Goal: Task Accomplishment & Management: Complete application form

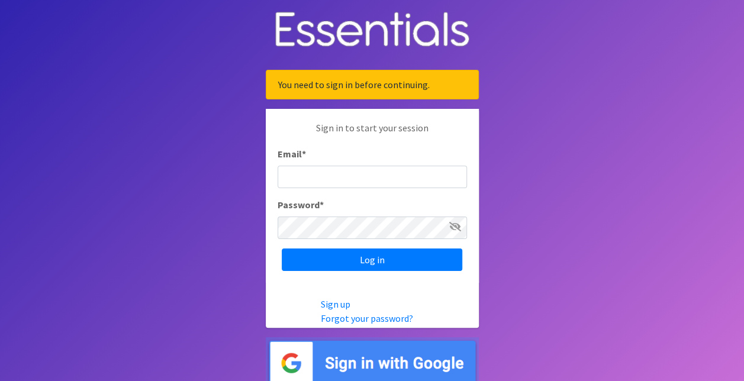
click at [417, 176] on input "Email *" at bounding box center [372, 177] width 189 height 22
type input "[EMAIL_ADDRESS][DOMAIN_NAME]"
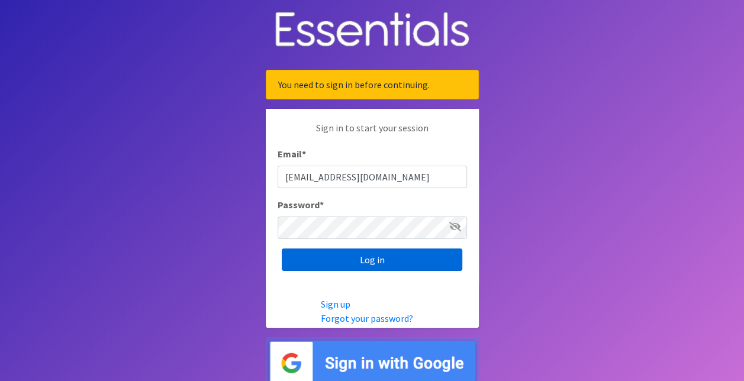
click at [375, 262] on input "Log in" at bounding box center [372, 260] width 181 height 22
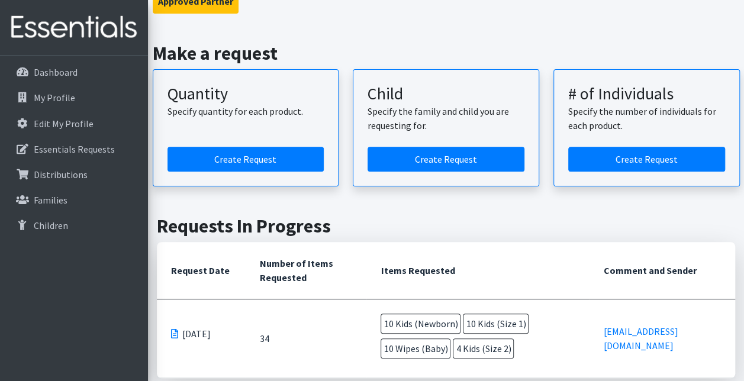
scroll to position [140, 0]
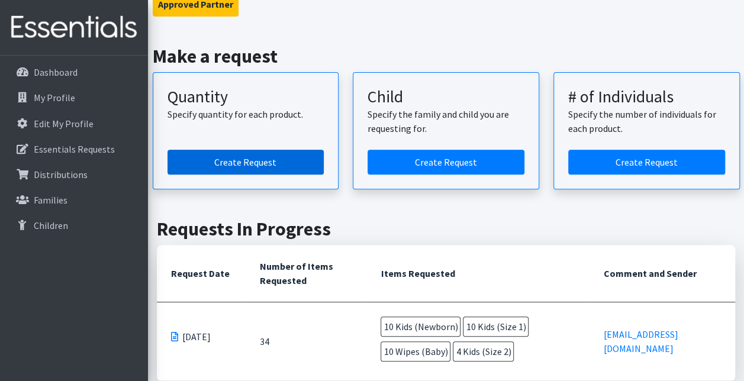
click at [238, 167] on link "Create Request" at bounding box center [246, 162] width 157 height 25
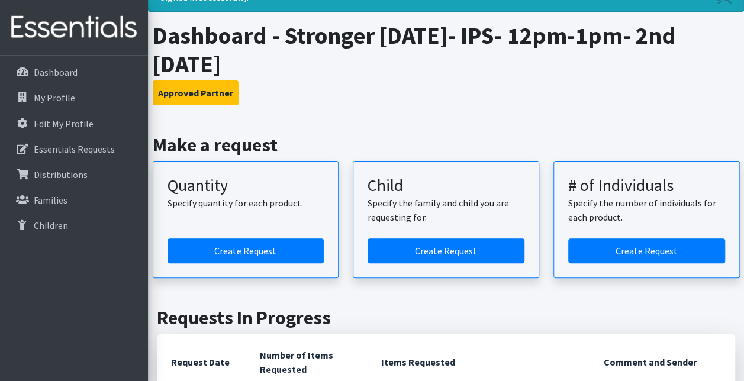
scroll to position [50, 0]
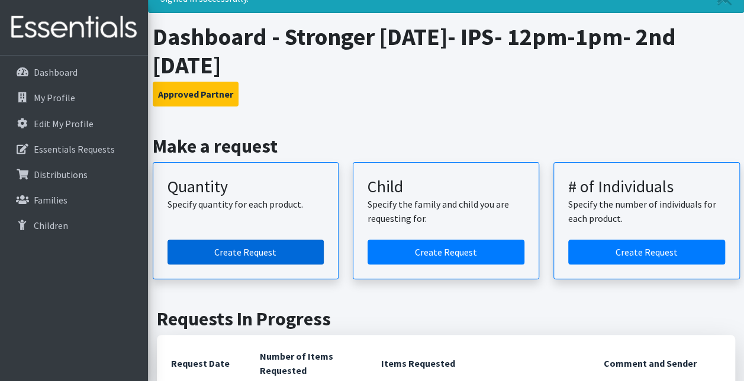
click at [260, 252] on link "Create Request" at bounding box center [246, 252] width 157 height 25
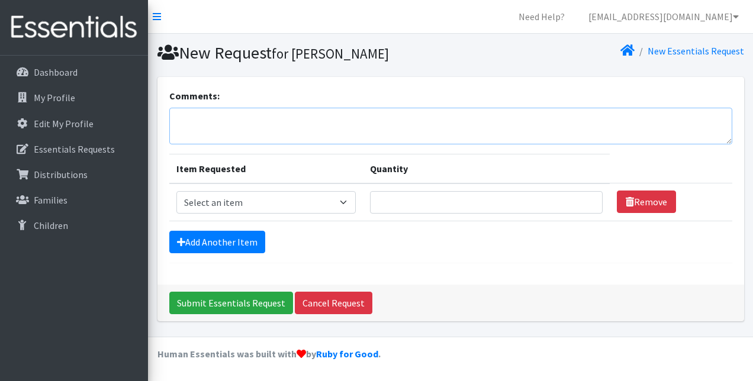
click at [253, 122] on textarea "Comments:" at bounding box center [450, 126] width 563 height 37
paste textarea "1 bundle pampers bran"
click at [176, 120] on textarea "1 bundle pampers bran" at bounding box center [450, 126] width 563 height 37
click at [283, 119] on textarea "If possible, please include 1 bundle pampers bran" at bounding box center [450, 126] width 563 height 37
click at [315, 119] on textarea "If possible, please include 2 bundle pampers bran" at bounding box center [450, 126] width 563 height 37
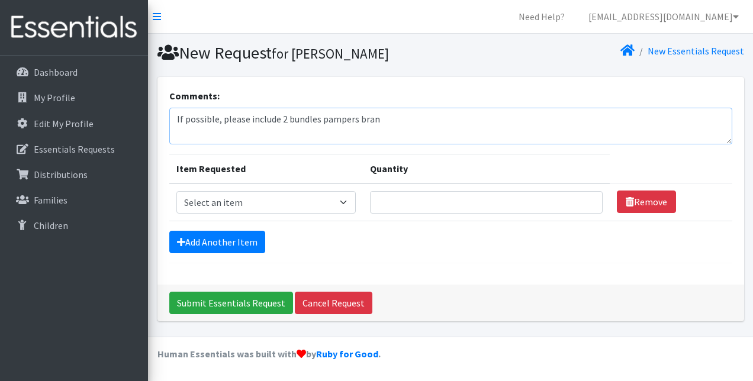
click at [374, 120] on textarea "If possible, please include 2 bundles pampers bran" at bounding box center [450, 126] width 563 height 37
type textarea "If possible, please include 2 bundles pampers brand"
click at [202, 114] on textarea "Comments:" at bounding box center [450, 126] width 563 height 37
paste textarea "1 bundle pampers bran"
click at [181, 118] on textarea "1 bundle pampers bran" at bounding box center [450, 126] width 563 height 37
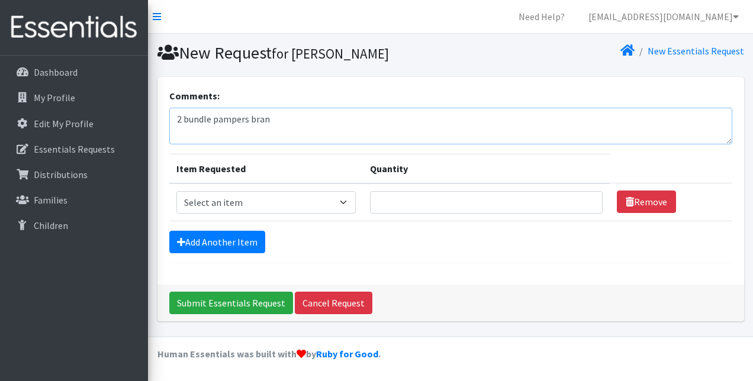
click at [208, 119] on textarea "2 bundle pampers bran" at bounding box center [450, 126] width 563 height 37
click at [211, 121] on textarea "2 bundle pampers bran" at bounding box center [450, 126] width 563 height 37
click at [271, 118] on textarea "2 bundles pampers bran" at bounding box center [450, 126] width 563 height 37
click at [271, 118] on textarea "2 bundles pampers brand" at bounding box center [450, 126] width 563 height 37
click at [291, 122] on textarea "2 bundles Pampers brand" at bounding box center [450, 126] width 563 height 37
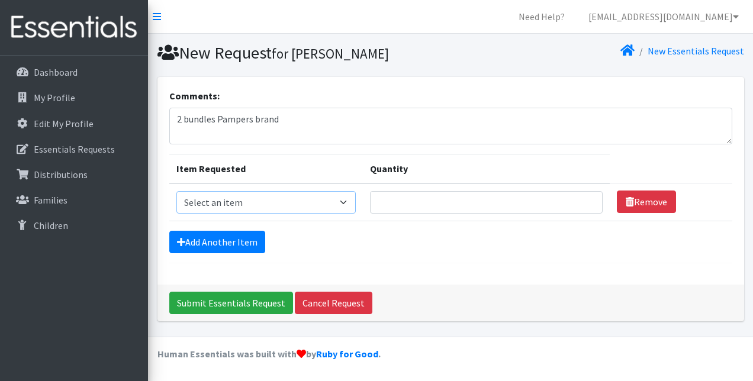
click at [344, 199] on select "Select an item Kids (Newborn) Kids (Size 1) Kids (Size 2) Kids (Size 3) Kids (S…" at bounding box center [266, 202] width 180 height 22
click at [343, 202] on select "Select an item Kids (Newborn) Kids (Size 1) Kids (Size 2) Kids (Size 3) Kids (S…" at bounding box center [266, 202] width 180 height 22
click at [180, 118] on textarea "2 bundles Pampers brand" at bounding box center [450, 126] width 563 height 37
click at [305, 118] on textarea "both bundles Pampers brand" at bounding box center [450, 126] width 563 height 37
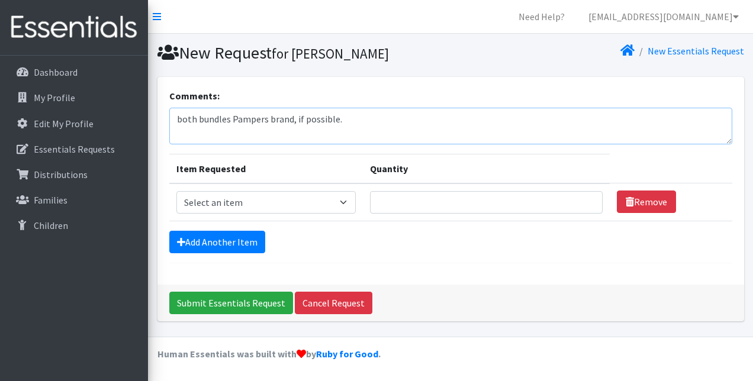
type textarea "both bundles Pampers brand, if possible."
click at [342, 196] on select "Select an item Kids (Newborn) Kids (Size 1) Kids (Size 2) Kids (Size 3) Kids (S…" at bounding box center [266, 202] width 180 height 22
select select "3419"
click at [176, 191] on select "Select an item Kids (Newborn) Kids (Size 1) Kids (Size 2) Kids (Size 3) Kids (S…" at bounding box center [266, 202] width 180 height 22
click at [457, 207] on input "Quantity" at bounding box center [486, 202] width 233 height 22
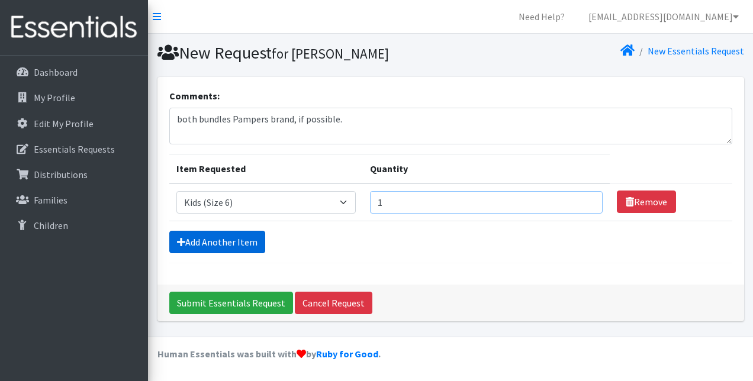
type input "1"
click at [253, 242] on link "Add Another Item" at bounding box center [217, 242] width 96 height 22
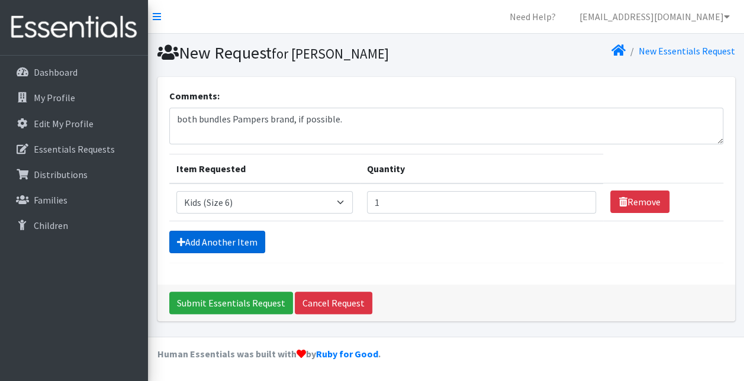
scroll to position [29, 0]
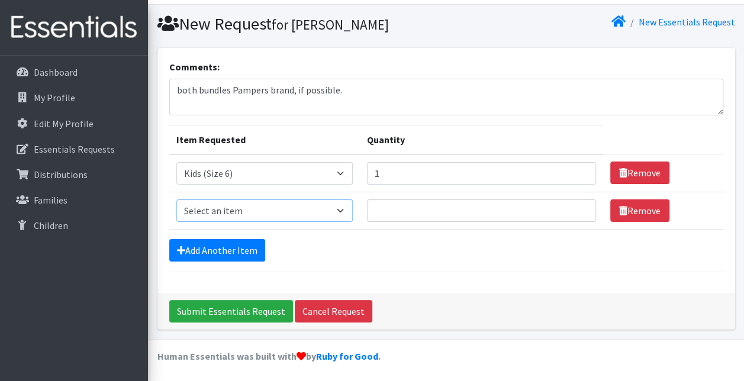
click at [340, 210] on select "Select an item Kids (Newborn) Kids (Size 1) Kids (Size 2) Kids (Size 3) Kids (S…" at bounding box center [264, 210] width 176 height 22
select select "3415"
click at [176, 199] on select "Select an item Kids (Newborn) Kids (Size 1) Kids (Size 2) Kids (Size 3) Kids (S…" at bounding box center [264, 210] width 176 height 22
click at [381, 208] on input "Quantity" at bounding box center [481, 210] width 229 height 22
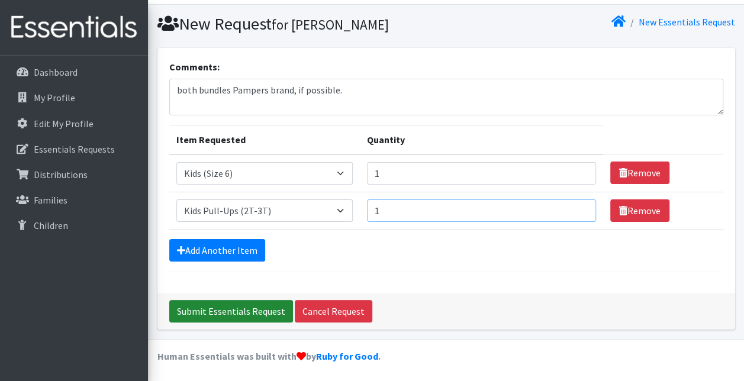
type input "1"
click at [228, 310] on input "Submit Essentials Request" at bounding box center [231, 311] width 124 height 22
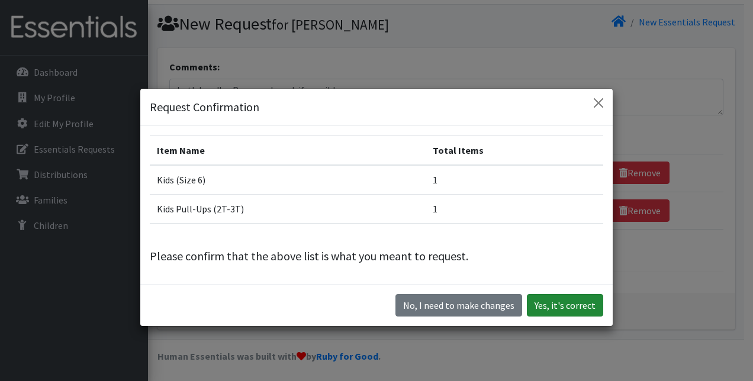
click at [563, 305] on button "Yes, it's correct" at bounding box center [565, 305] width 76 height 22
